Goal: Check status: Check status

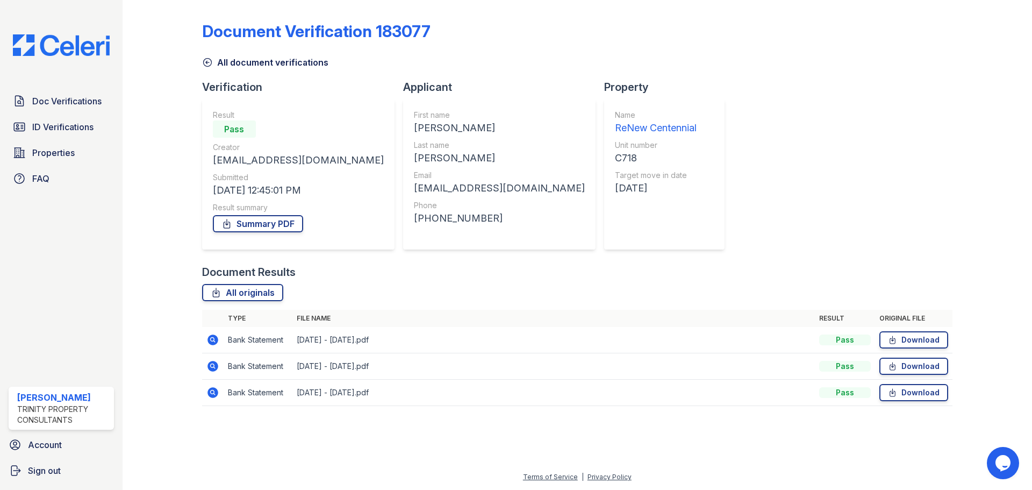
click at [204, 62] on icon at bounding box center [207, 62] width 11 height 11
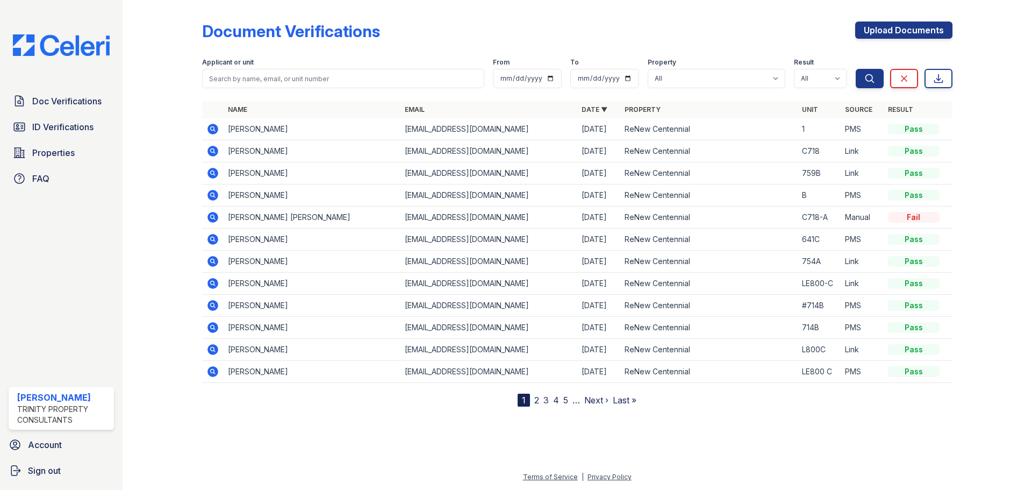
click at [213, 150] on icon at bounding box center [212, 150] width 3 height 3
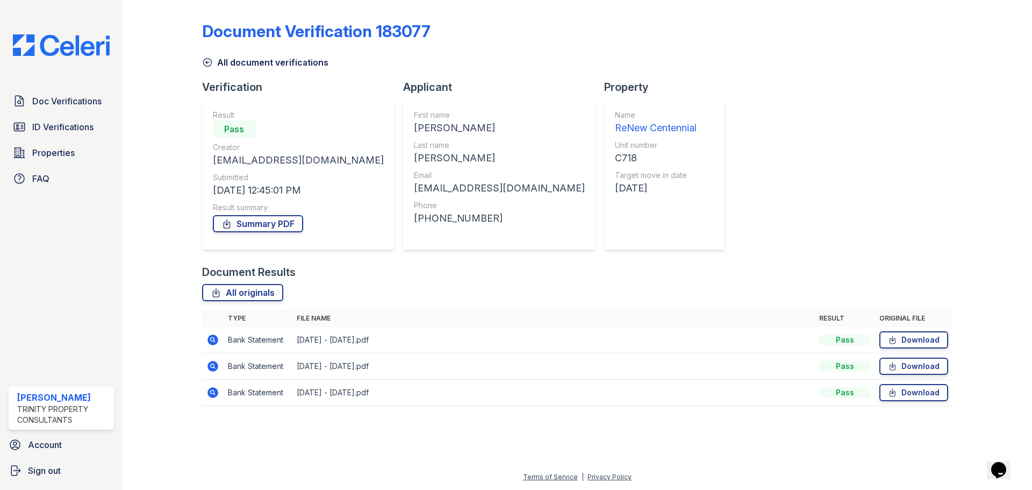
click at [212, 61] on icon at bounding box center [207, 62] width 11 height 11
